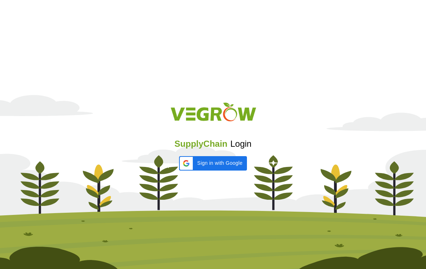
click at [179, 171] on div "Sign in with Google. Opens in new tab" at bounding box center [179, 171] width 0 height 0
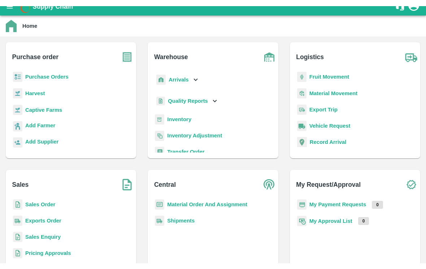
scroll to position [7, 0]
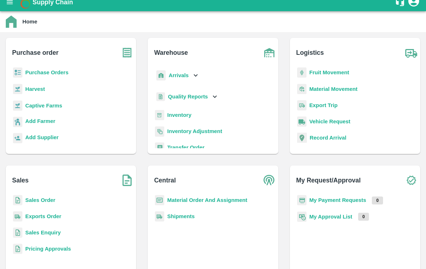
click at [32, 203] on b "Sales Order" at bounding box center [40, 201] width 30 height 6
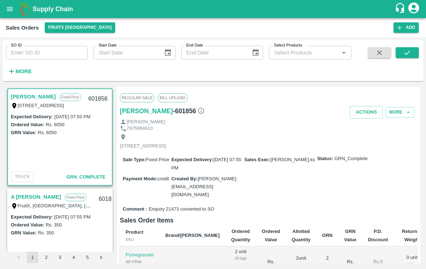
click at [36, 52] on input "SO ID" at bounding box center [47, 53] width 82 height 14
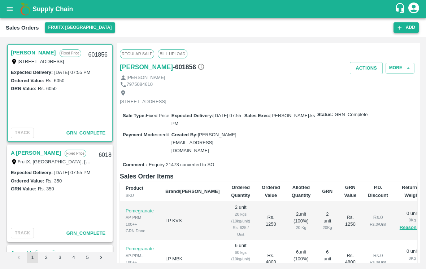
click at [404, 27] on button "Add" at bounding box center [406, 27] width 25 height 10
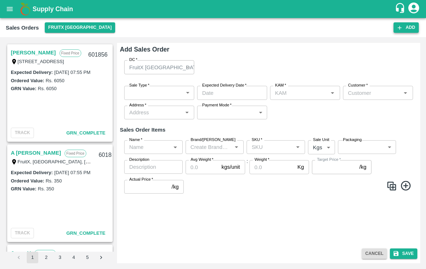
type input "[PERSON_NAME] B R"
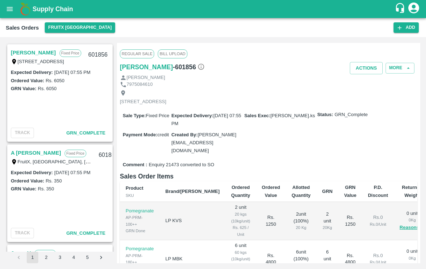
click at [10, 8] on icon "open drawer" at bounding box center [10, 9] width 8 height 8
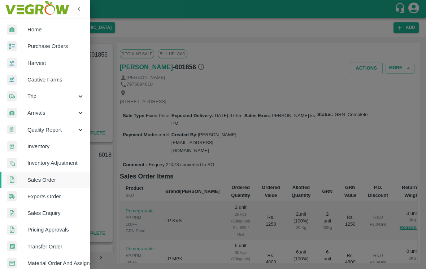
click at [33, 179] on span "Sales Order" at bounding box center [55, 180] width 57 height 8
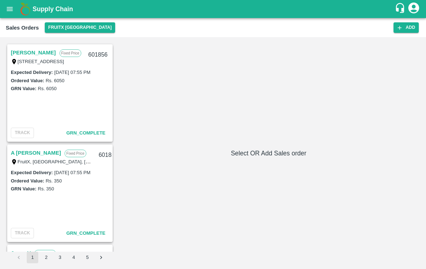
click at [254, 152] on h6 "Select OR Add Sales order" at bounding box center [268, 153] width 303 height 10
click at [247, 158] on h6 "Select OR Add Sales order" at bounding box center [268, 153] width 303 height 10
click at [245, 152] on h6 "Select OR Add Sales order" at bounding box center [268, 153] width 303 height 10
click at [246, 151] on h6 "Select OR Add Sales order" at bounding box center [268, 153] width 303 height 10
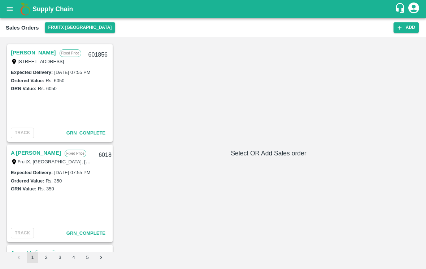
click at [63, 20] on div "Sales Orders FruitX [GEOGRAPHIC_DATA] Add" at bounding box center [213, 27] width 426 height 19
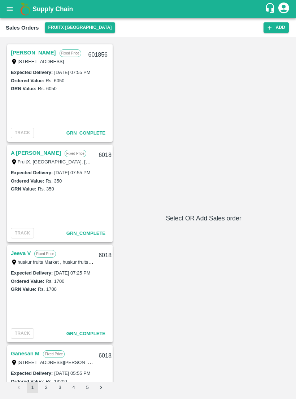
click at [282, 10] on icon "account of current user" at bounding box center [283, 7] width 13 height 13
click at [264, 40] on li "Logout" at bounding box center [280, 38] width 66 height 12
